Goal: Navigation & Orientation: Find specific page/section

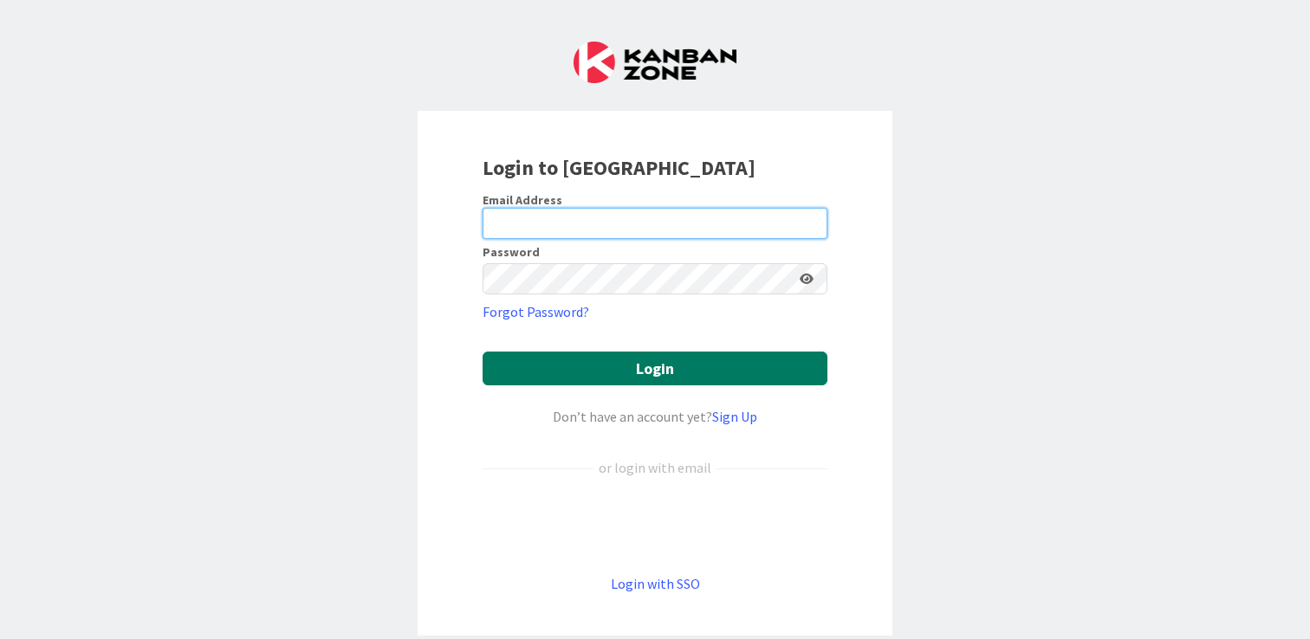
type input "[PERSON_NAME][EMAIL_ADDRESS][DOMAIN_NAME]"
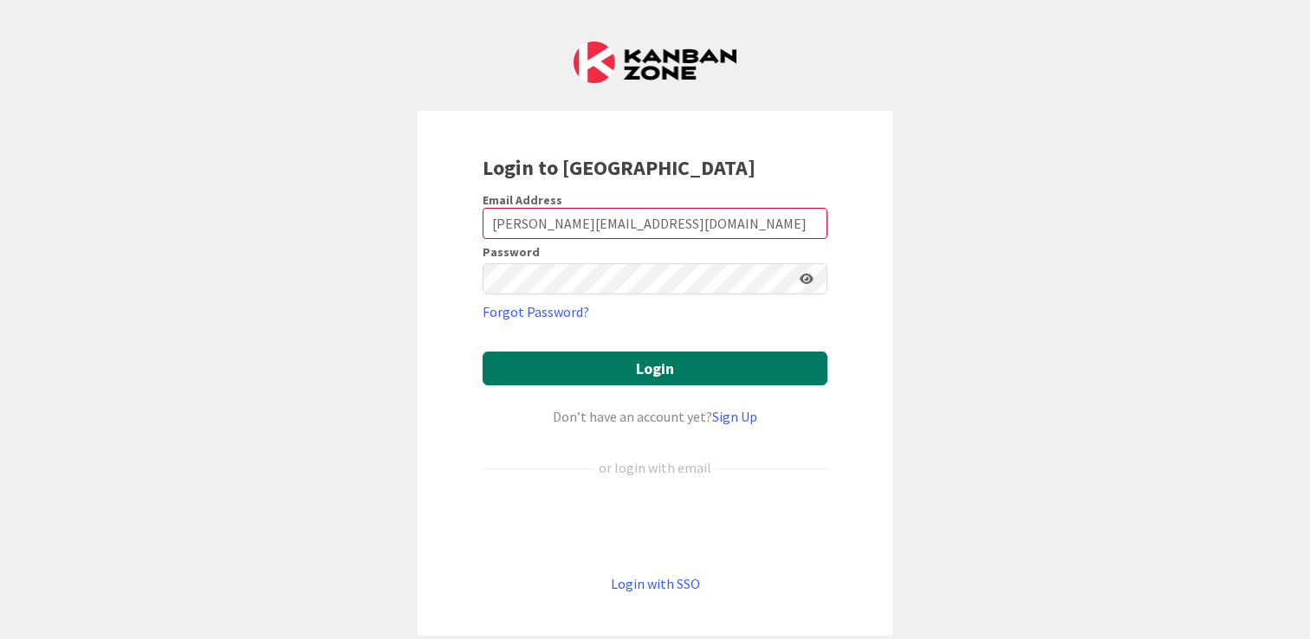
click at [659, 358] on button "Login" at bounding box center [655, 369] width 345 height 34
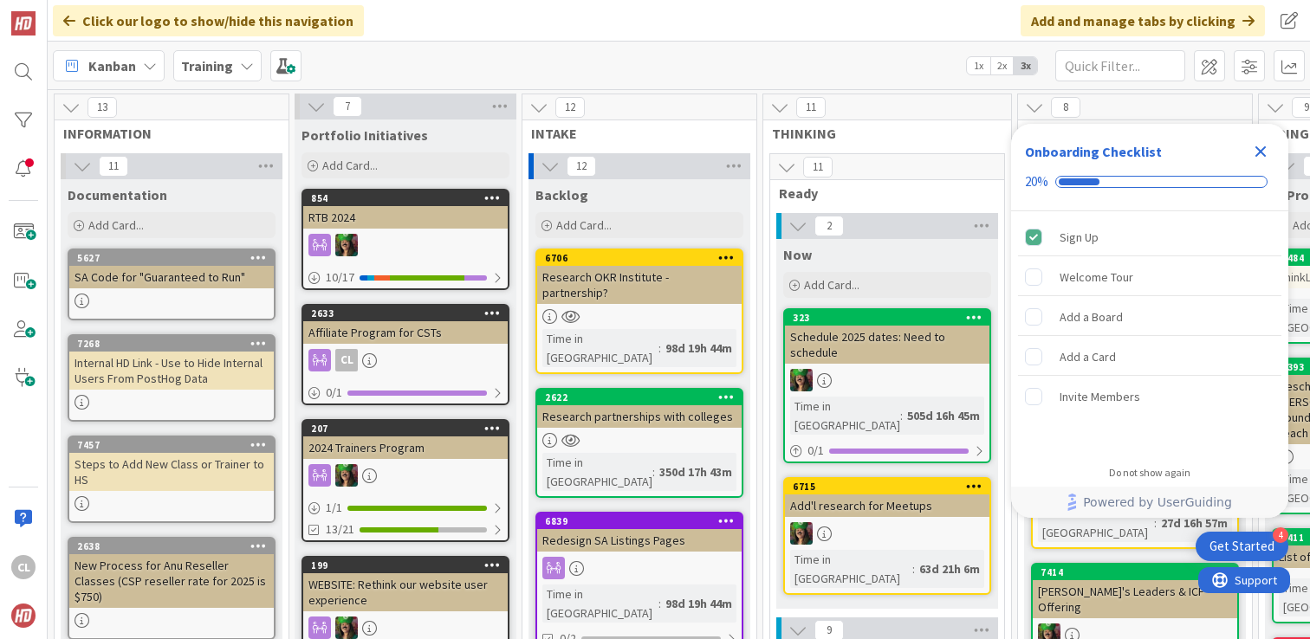
click at [1266, 153] on icon "Close Checklist" at bounding box center [1260, 151] width 21 height 21
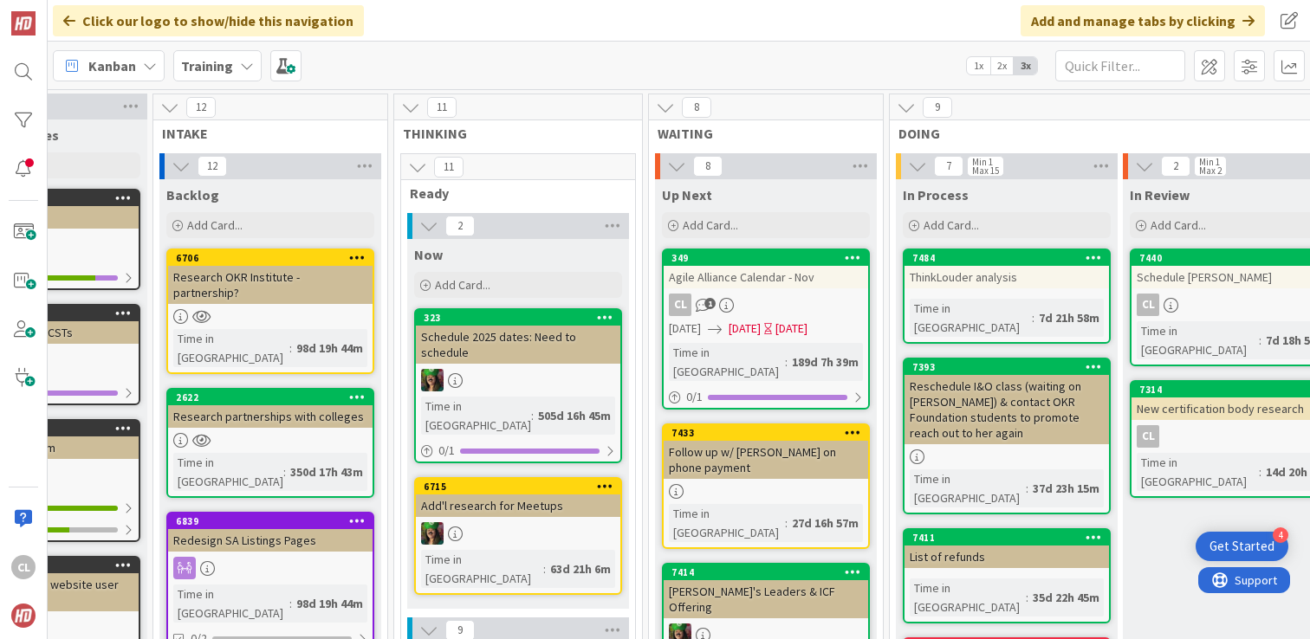
scroll to position [62, 369]
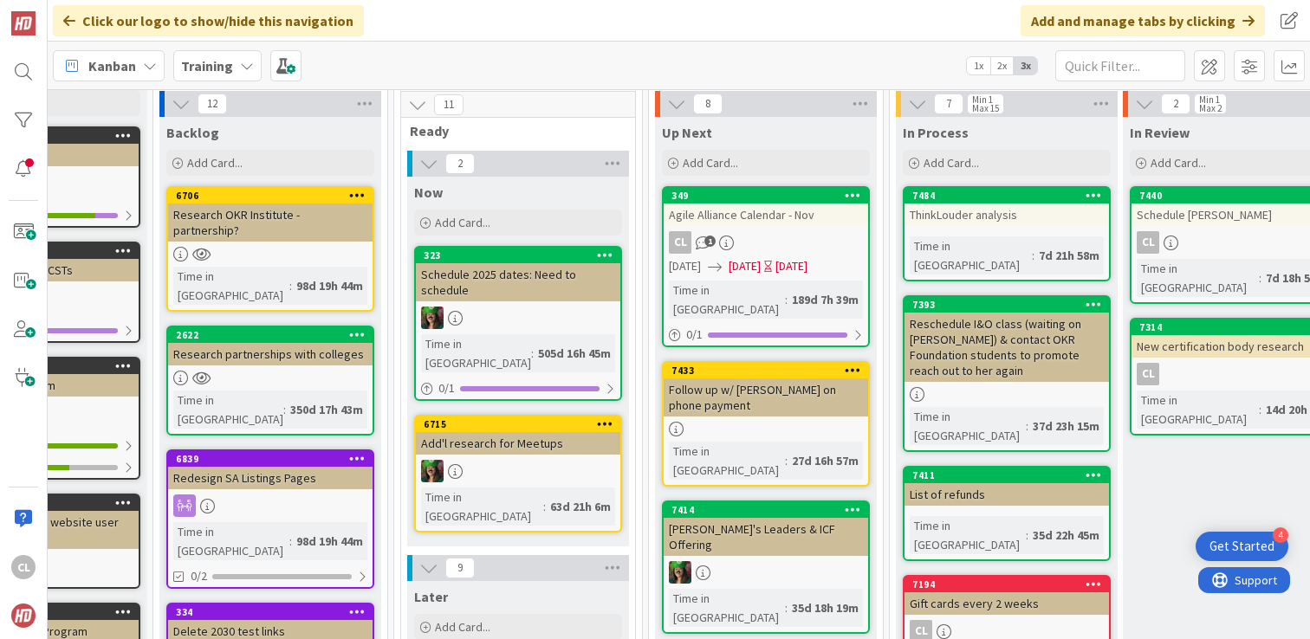
click at [90, 62] on span "Kanban" at bounding box center [112, 65] width 48 height 21
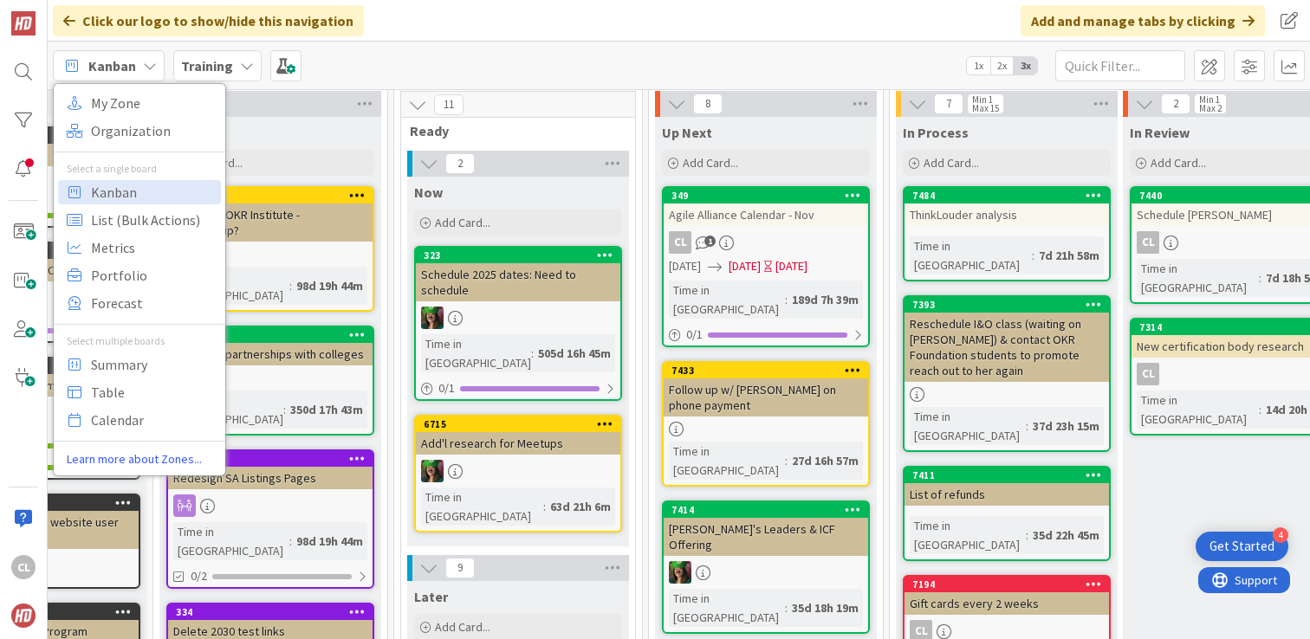
click at [208, 65] on b "Training" at bounding box center [207, 65] width 52 height 17
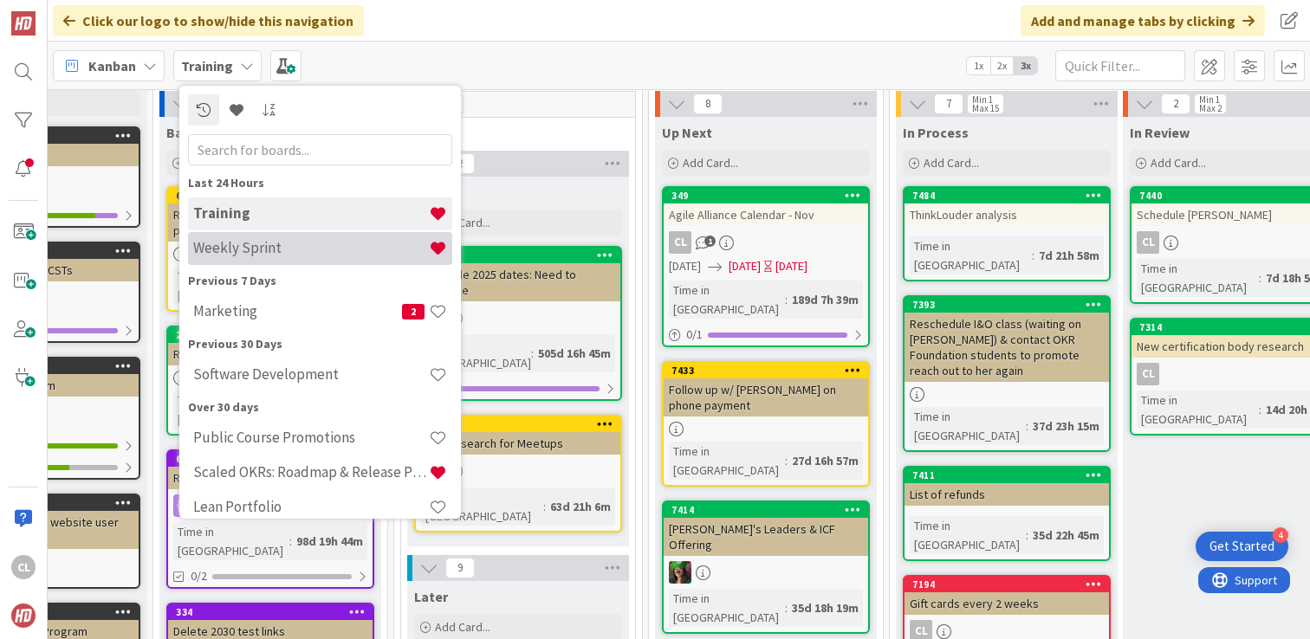
click at [281, 255] on h4 "Weekly Sprint" at bounding box center [311, 247] width 236 height 17
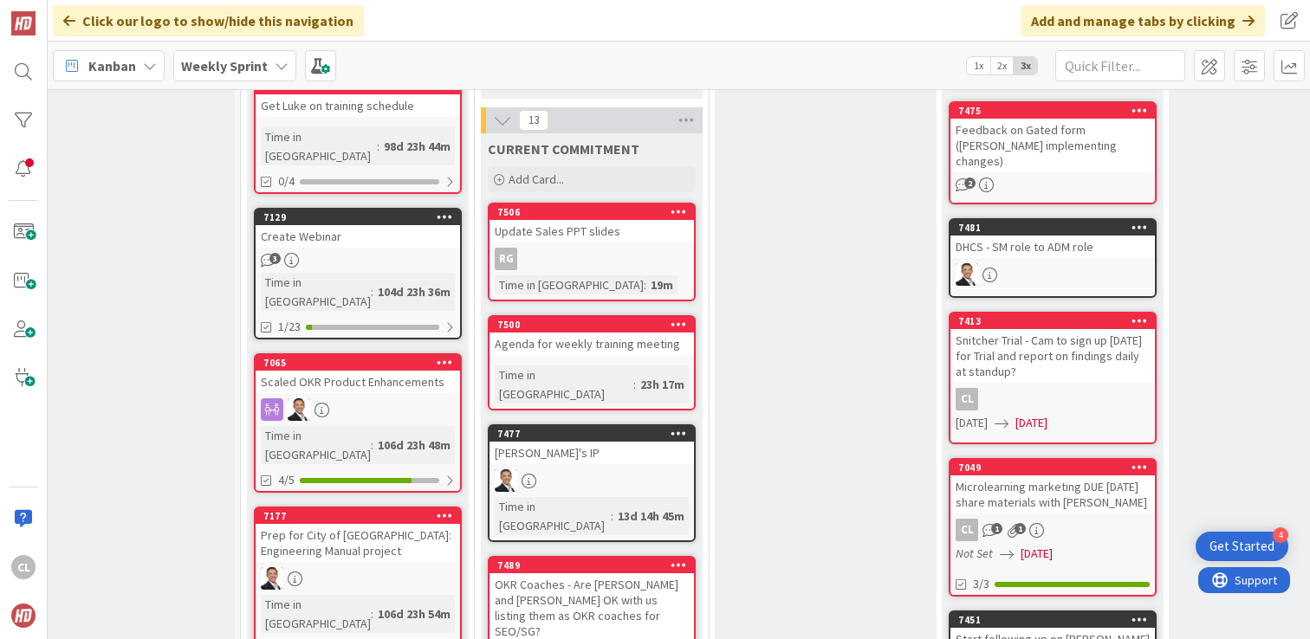
scroll to position [711, 41]
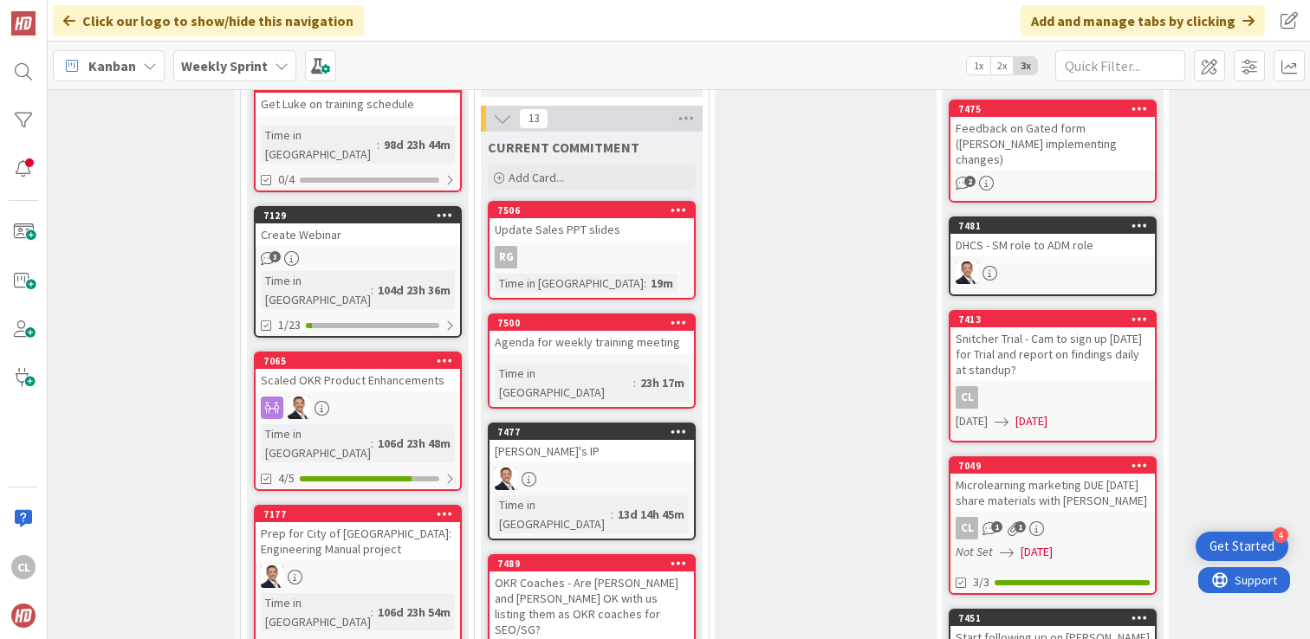
click at [626, 334] on div "Agenda for weekly training meeting" at bounding box center [592, 342] width 204 height 23
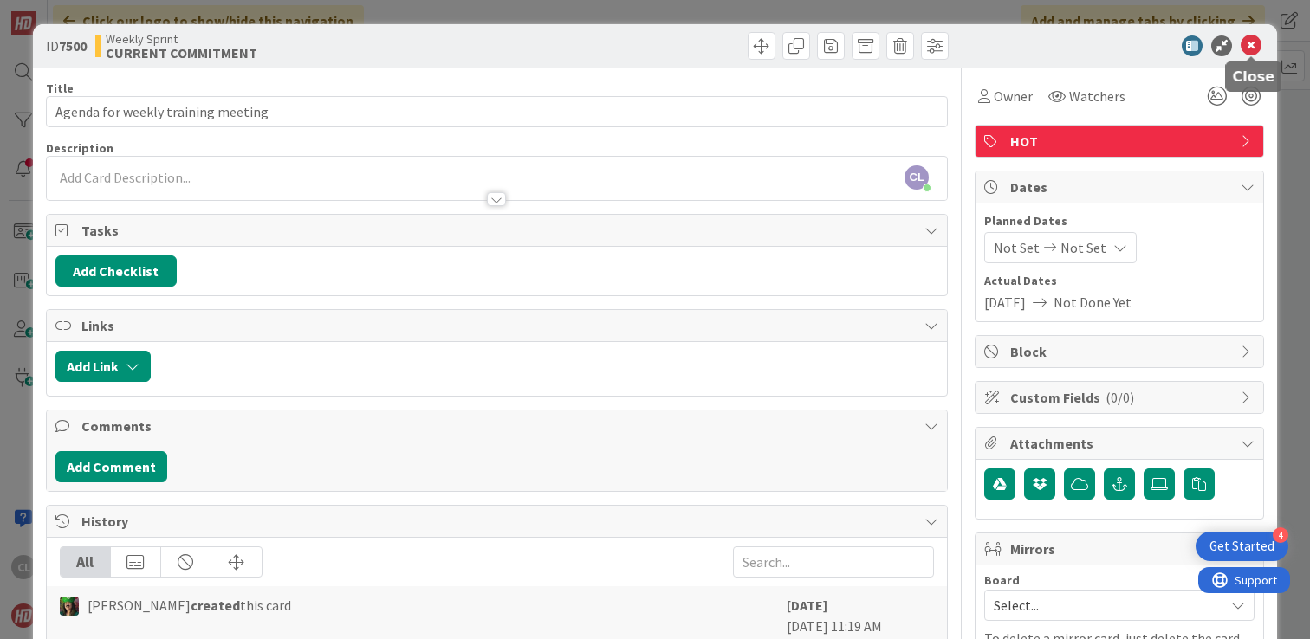
click at [1256, 49] on icon at bounding box center [1251, 46] width 21 height 21
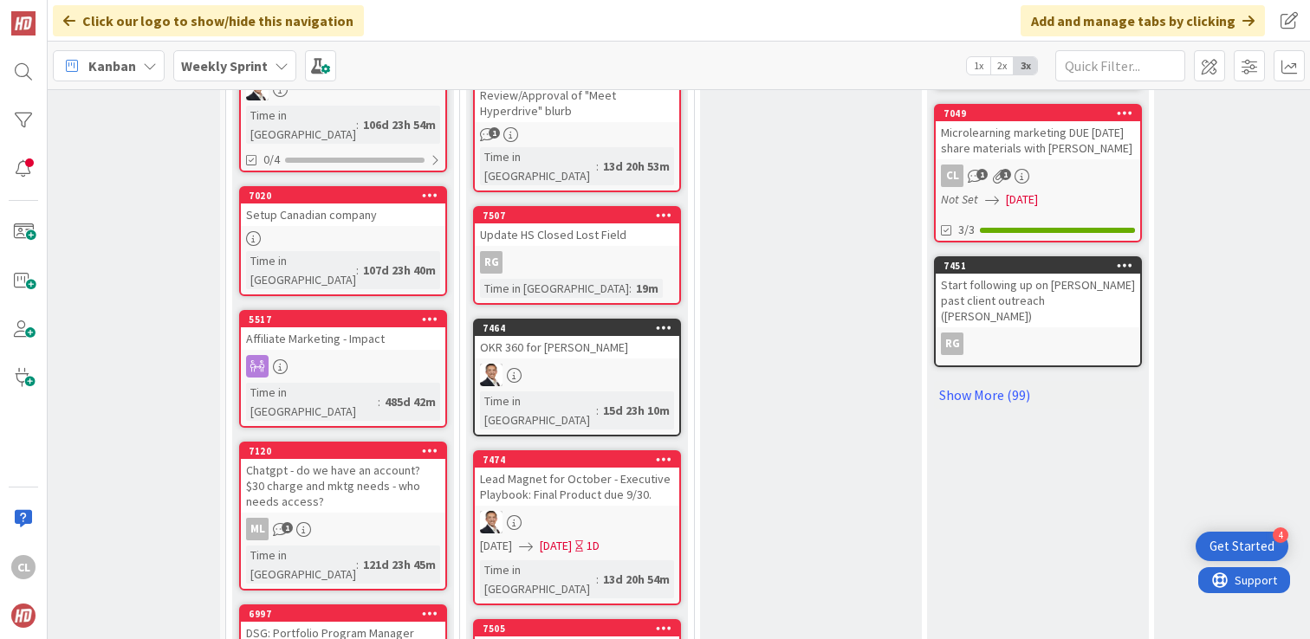
scroll to position [1200, 55]
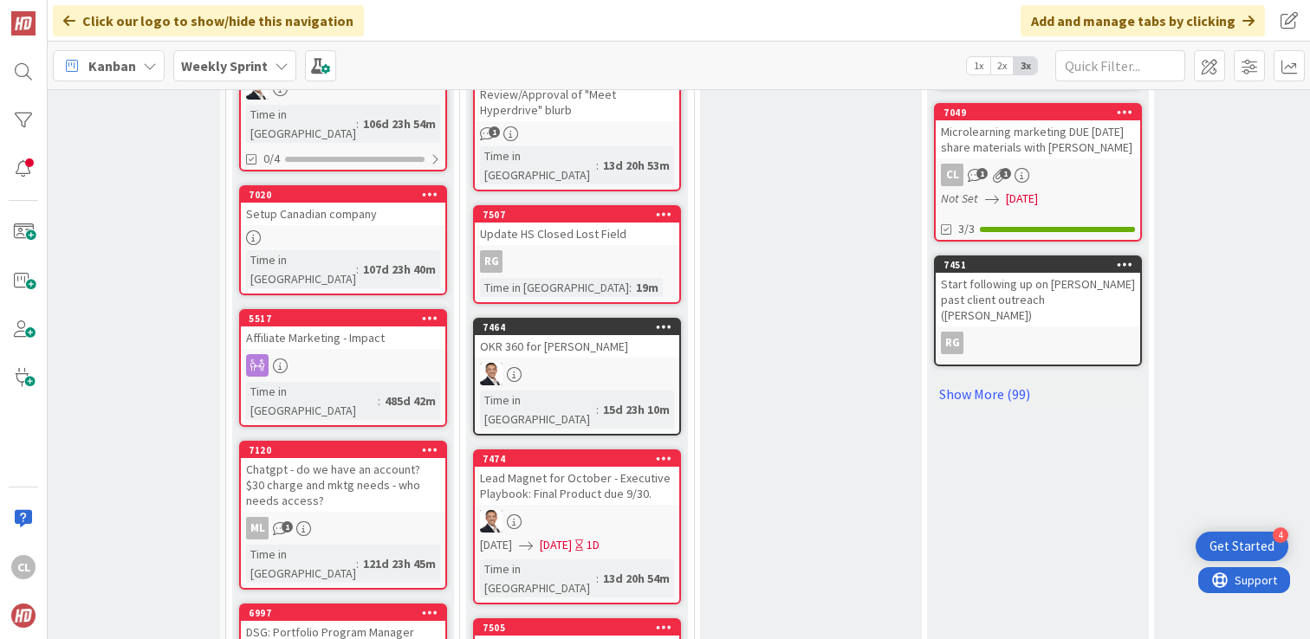
click at [613, 363] on div at bounding box center [577, 374] width 204 height 23
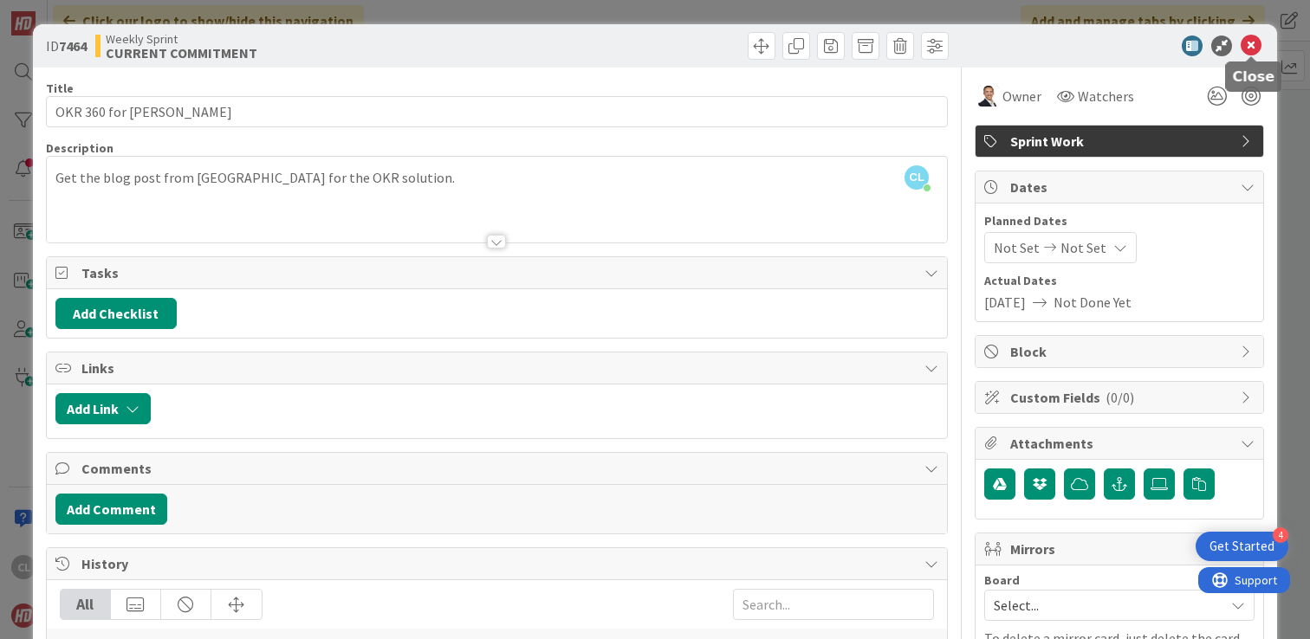
click at [1254, 47] on icon at bounding box center [1251, 46] width 21 height 21
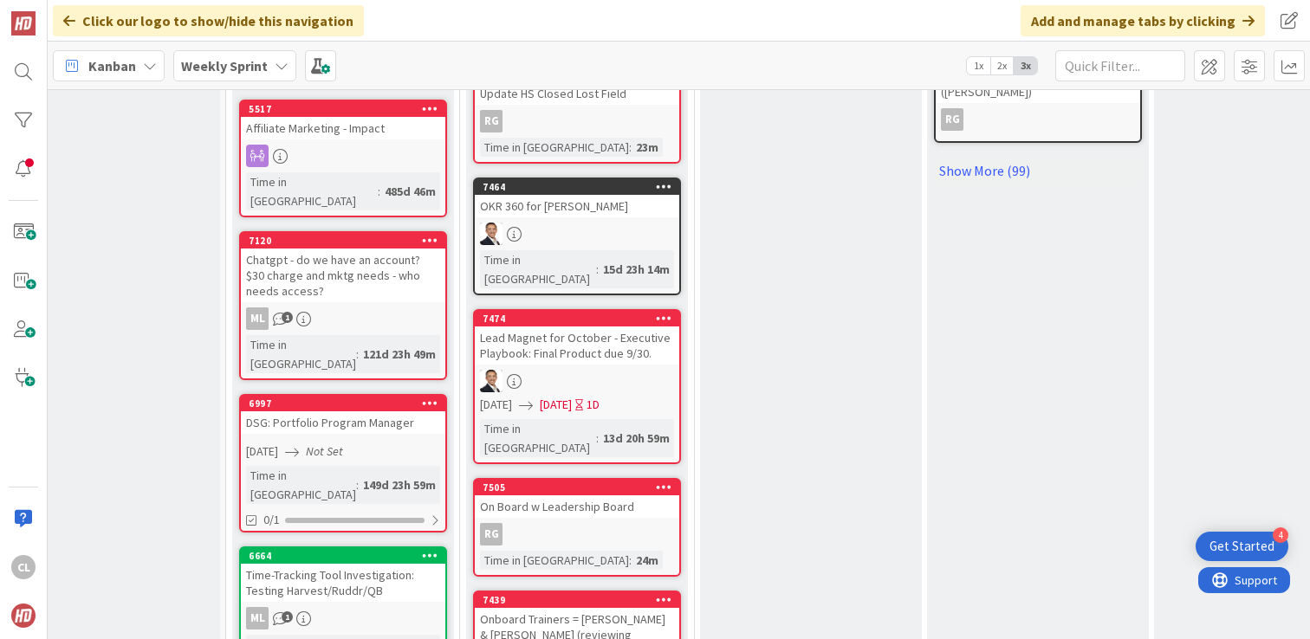
scroll to position [1483, 55]
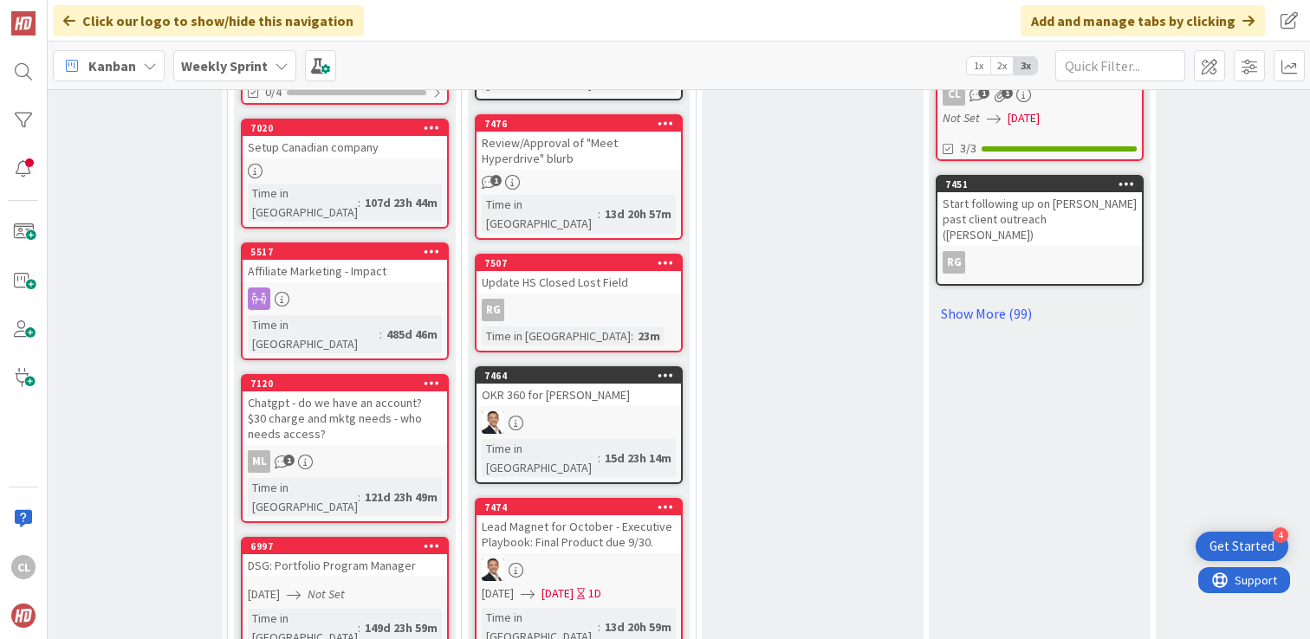
scroll to position [1005, 54]
